Goal: Task Accomplishment & Management: Complete application form

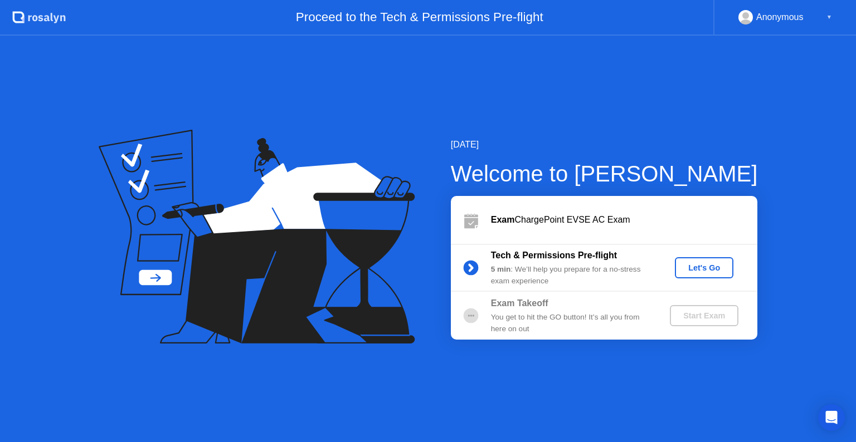
click at [695, 270] on div "Let's Go" at bounding box center [704, 268] width 50 height 9
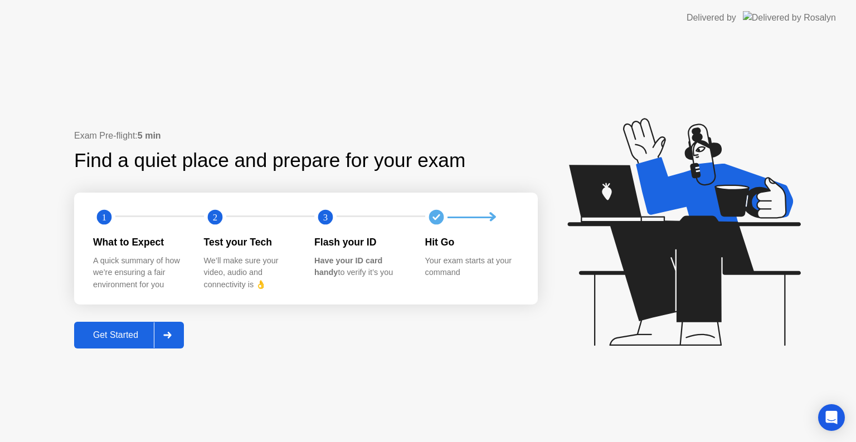
click at [109, 336] on div "Get Started" at bounding box center [115, 335] width 76 height 10
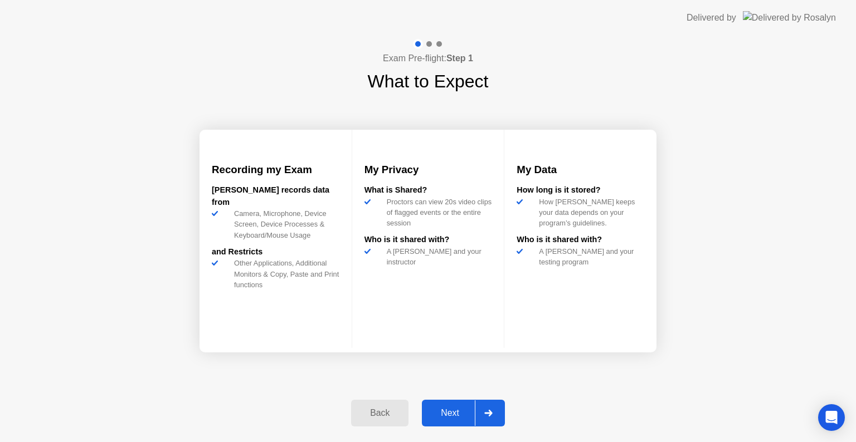
click at [452, 414] on div "Next" at bounding box center [450, 413] width 50 height 10
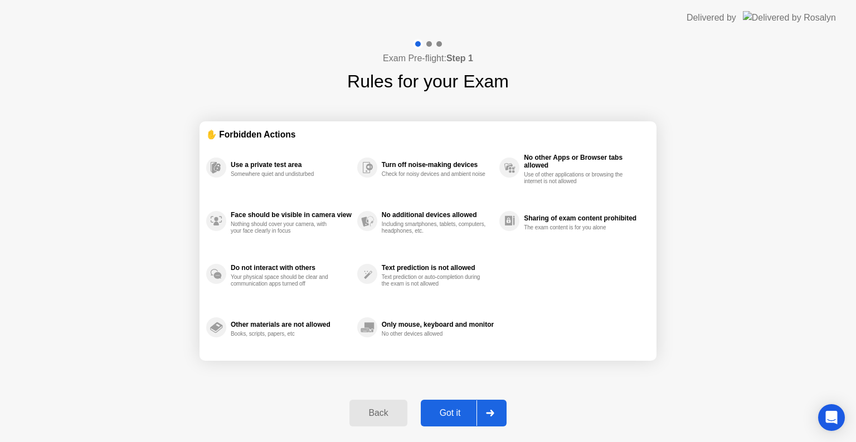
click at [442, 413] on div "Got it" at bounding box center [450, 413] width 52 height 10
select select "**********"
select select "*******"
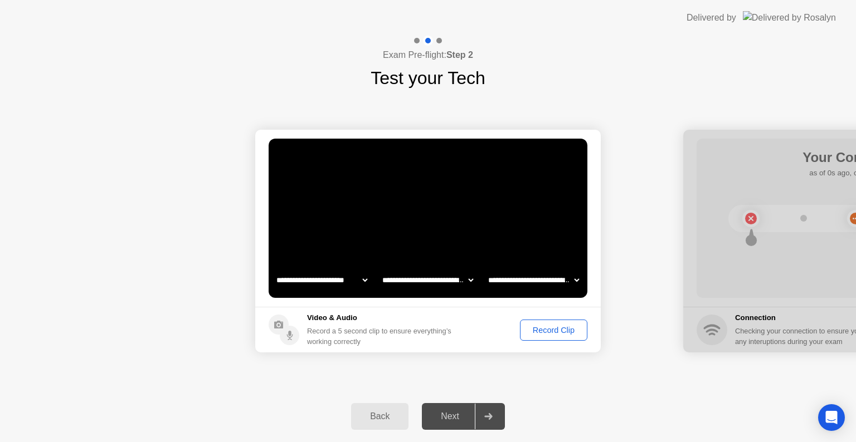
click at [547, 331] on div "Record Clip" at bounding box center [554, 330] width 60 height 9
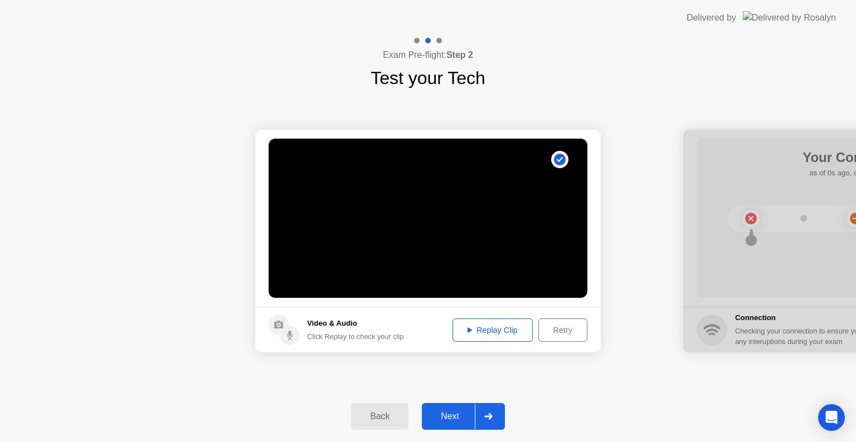
click at [488, 334] on div "Replay Clip" at bounding box center [492, 330] width 72 height 9
click at [440, 415] on div "Next" at bounding box center [450, 417] width 50 height 10
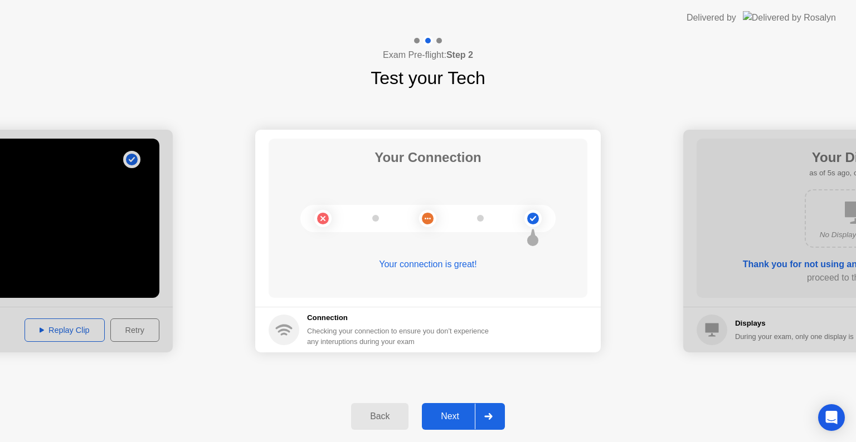
click at [444, 417] on div "Next" at bounding box center [450, 417] width 50 height 10
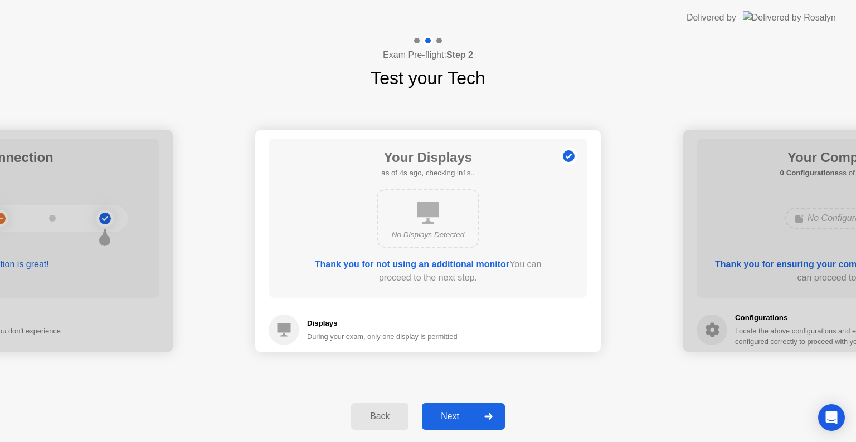
click at [450, 421] on div "Next" at bounding box center [450, 417] width 50 height 10
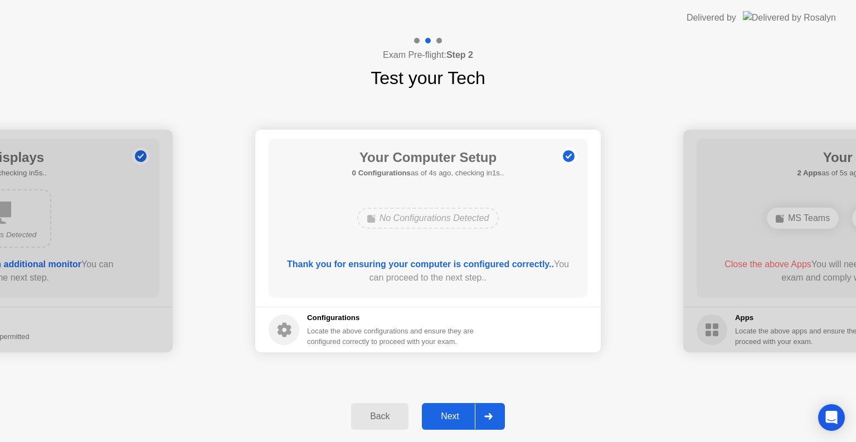
click at [456, 420] on div "Next" at bounding box center [450, 417] width 50 height 10
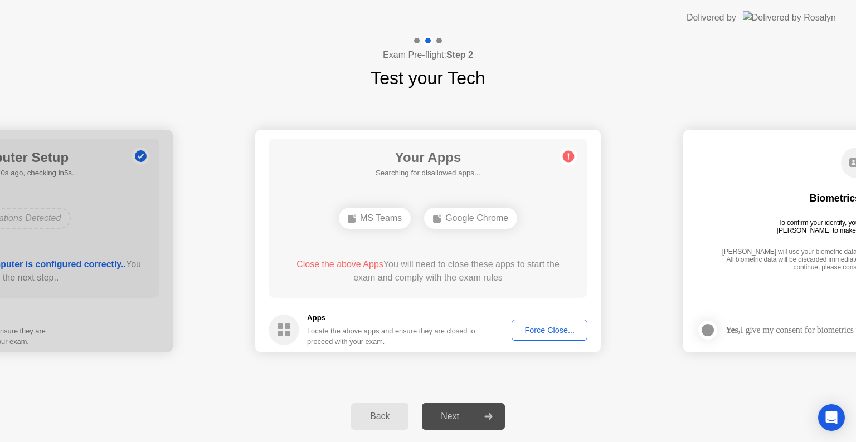
click at [530, 331] on div "Force Close..." at bounding box center [549, 330] width 68 height 9
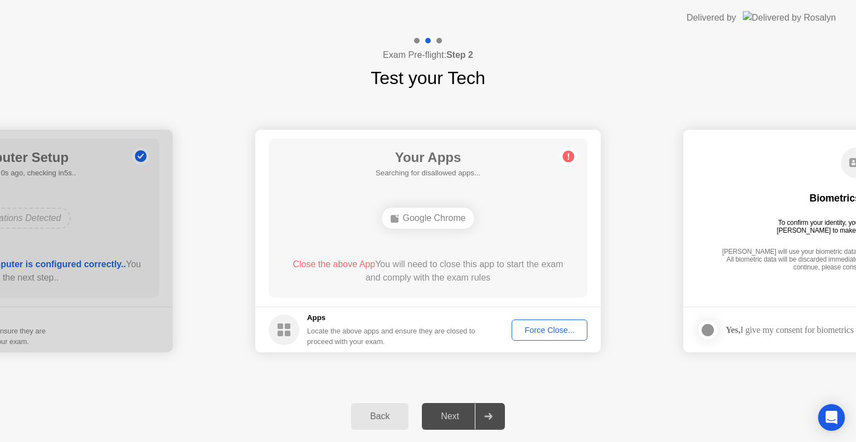
click at [554, 334] on div "Force Close..." at bounding box center [549, 330] width 68 height 9
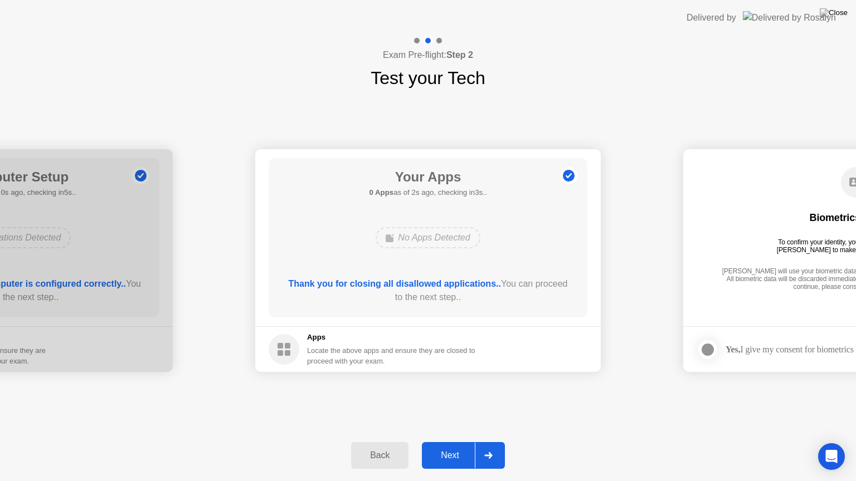
click at [450, 442] on div "Next" at bounding box center [450, 456] width 50 height 10
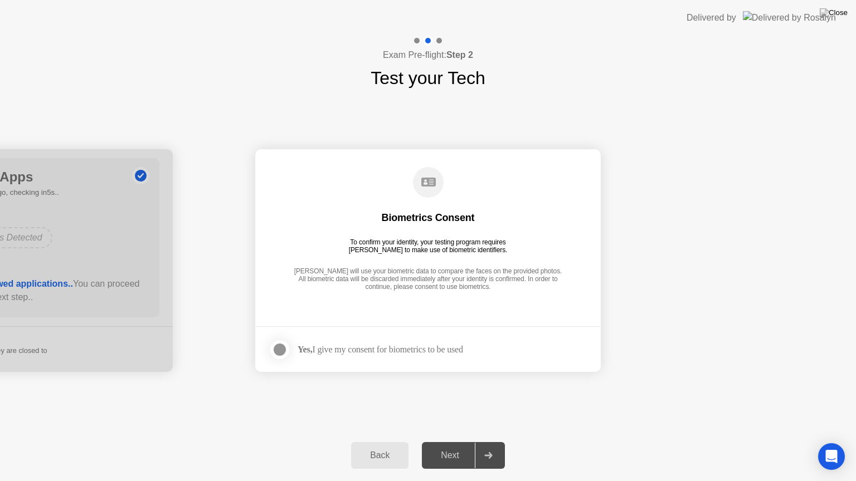
click at [278, 346] on div at bounding box center [279, 349] width 13 height 13
click at [452, 442] on div "Next" at bounding box center [450, 456] width 50 height 10
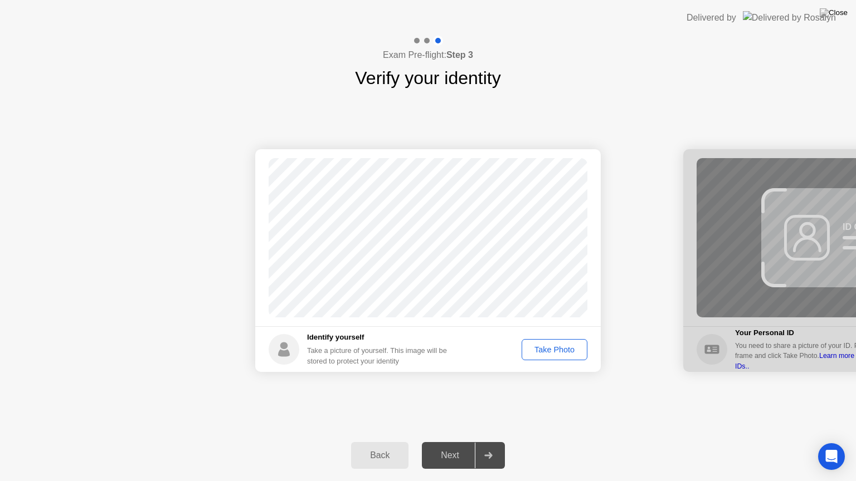
click at [555, 350] on div "Take Photo" at bounding box center [554, 349] width 58 height 9
click at [448, 442] on div "Next" at bounding box center [450, 456] width 50 height 10
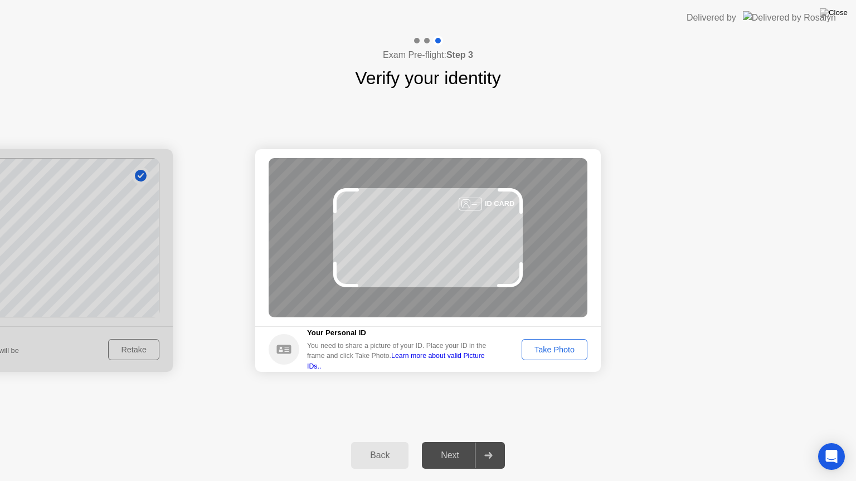
click at [555, 349] on div "Take Photo" at bounding box center [554, 349] width 58 height 9
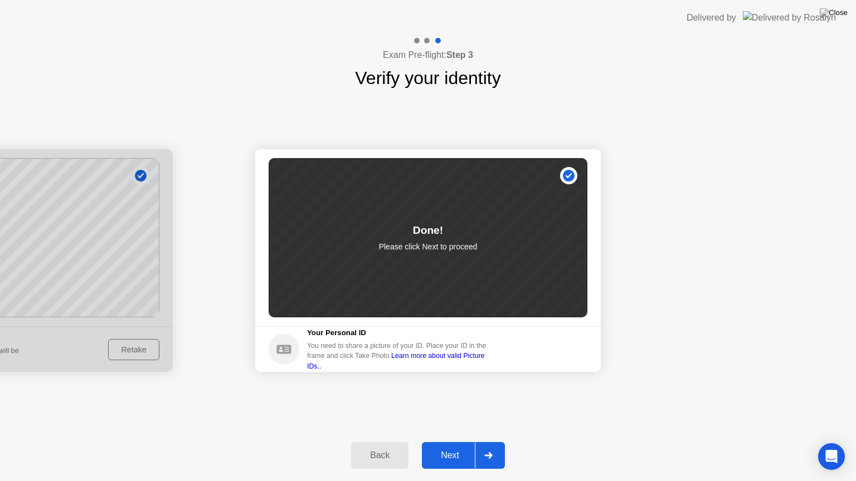
click at [441, 442] on div "Next" at bounding box center [450, 456] width 50 height 10
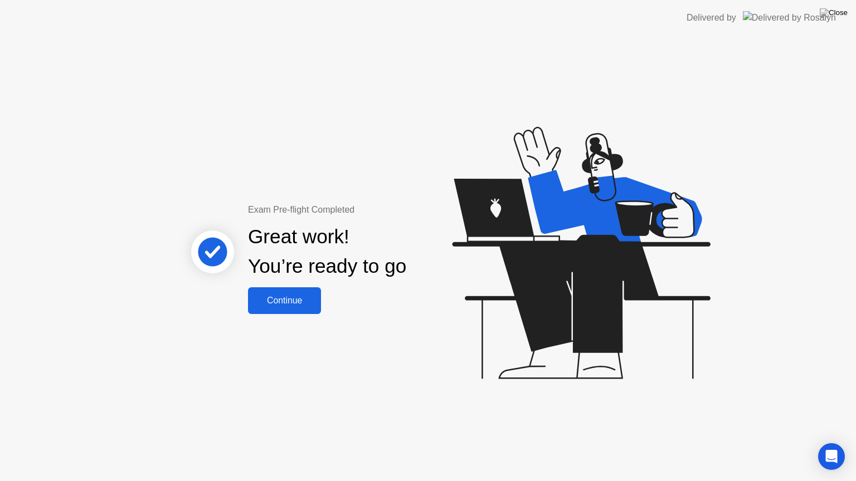
click at [289, 301] on div "Continue" at bounding box center [284, 301] width 66 height 10
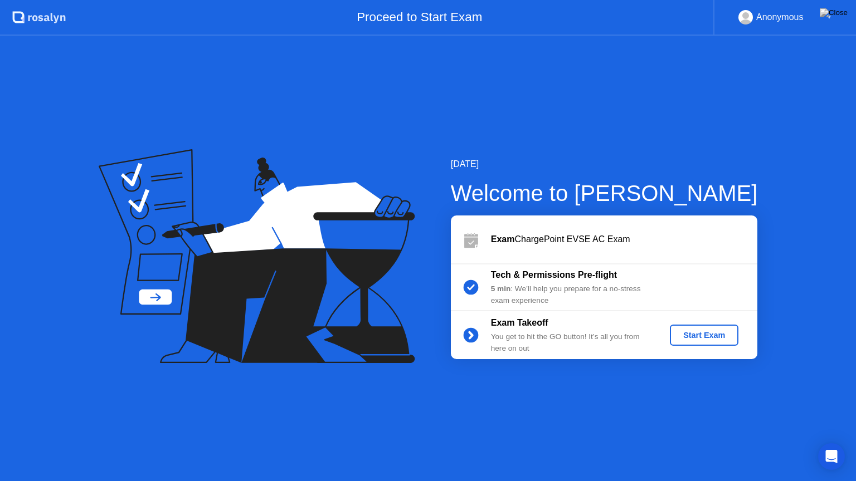
click at [693, 334] on div "Start Exam" at bounding box center [704, 335] width 60 height 9
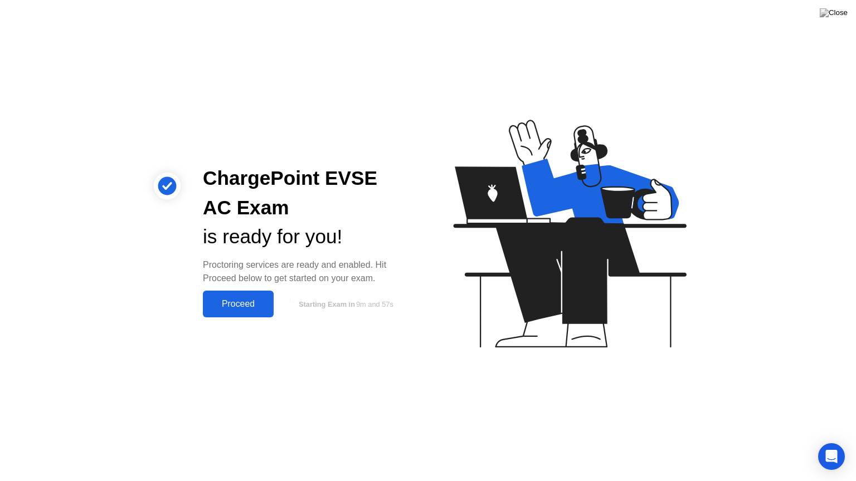
click at [236, 303] on div "Proceed" at bounding box center [238, 304] width 64 height 10
